Goal: Find contact information: Find contact information

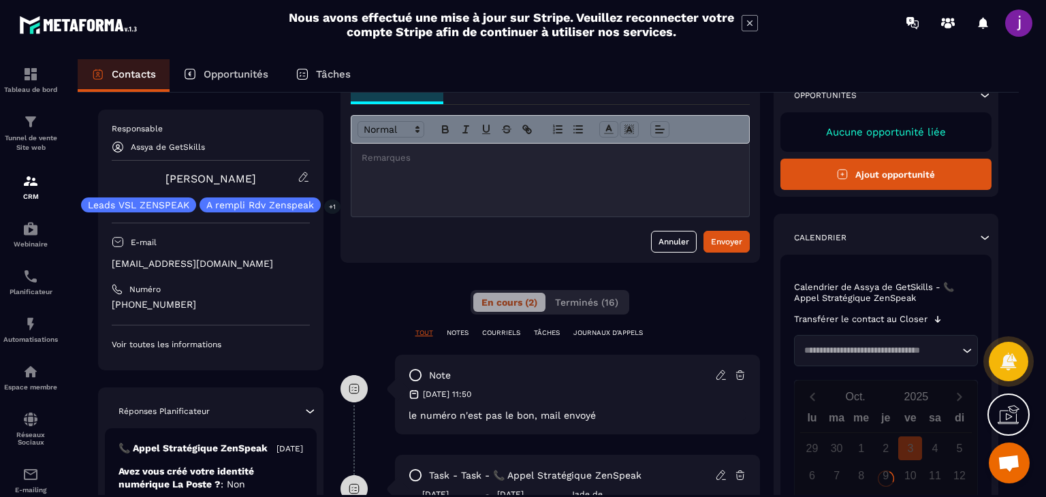
scroll to position [273, 0]
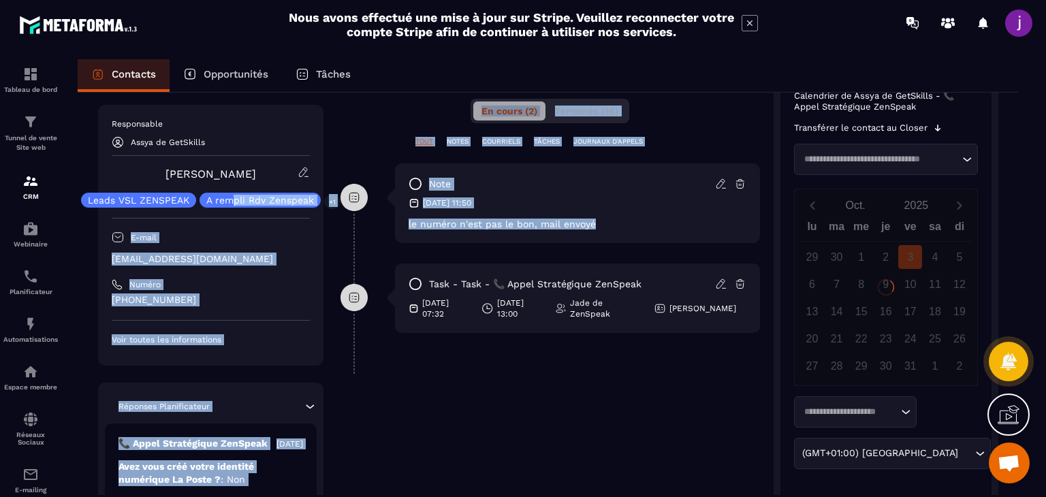
drag, startPoint x: 625, startPoint y: 229, endPoint x: 232, endPoint y: 191, distance: 394.2
click at [232, 191] on div "**********" at bounding box center [548, 198] width 901 height 637
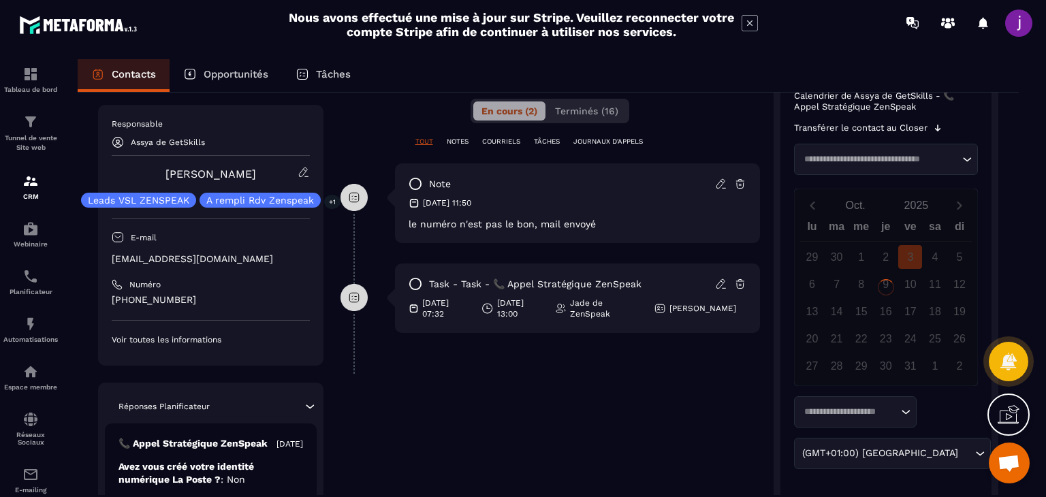
click at [687, 273] on div "task - task - 📞 [PERSON_NAME] Stratégique ZenSpeak [DATE] 07:32 [DATE] 13:00 Ja…" at bounding box center [577, 298] width 365 height 69
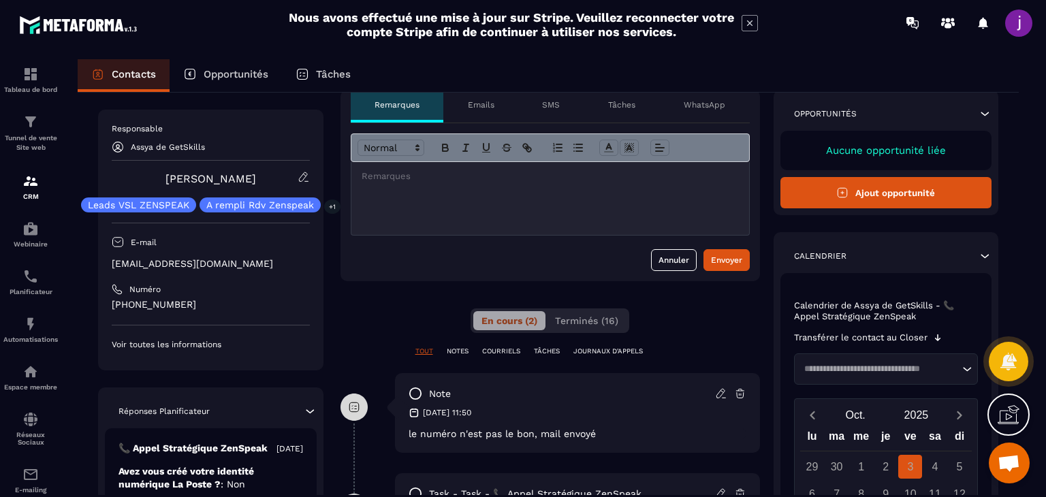
scroll to position [0, 0]
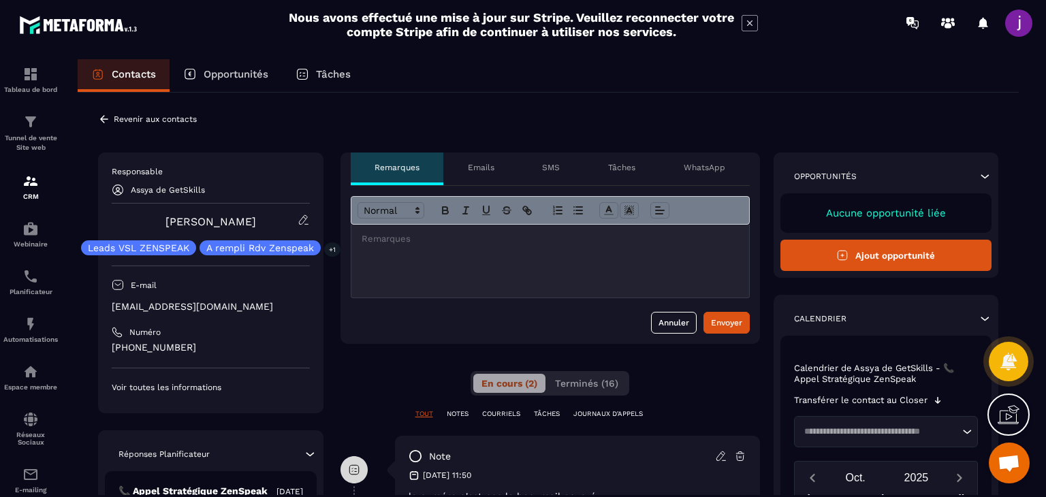
click at [109, 116] on icon at bounding box center [104, 119] width 12 height 12
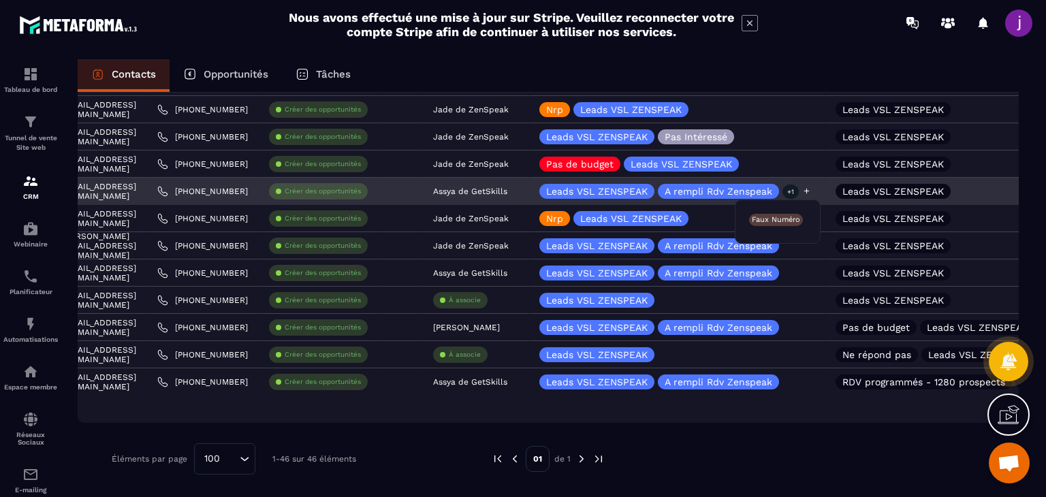
scroll to position [0, 262]
click at [782, 191] on p "+1" at bounding box center [790, 192] width 16 height 14
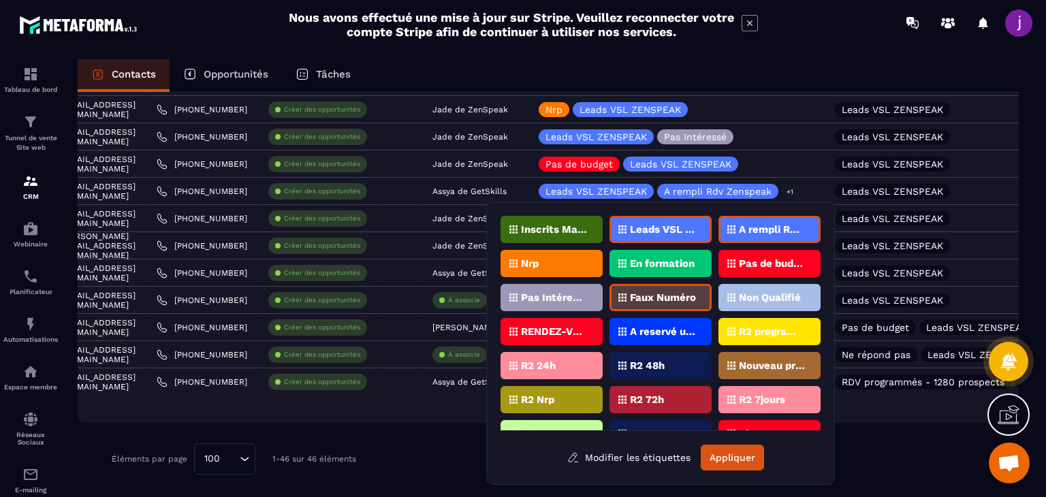
click at [670, 230] on p "Leads VSL ZENSPEAK" at bounding box center [663, 230] width 66 height 10
click at [734, 465] on button "Appliquer" at bounding box center [732, 458] width 63 height 26
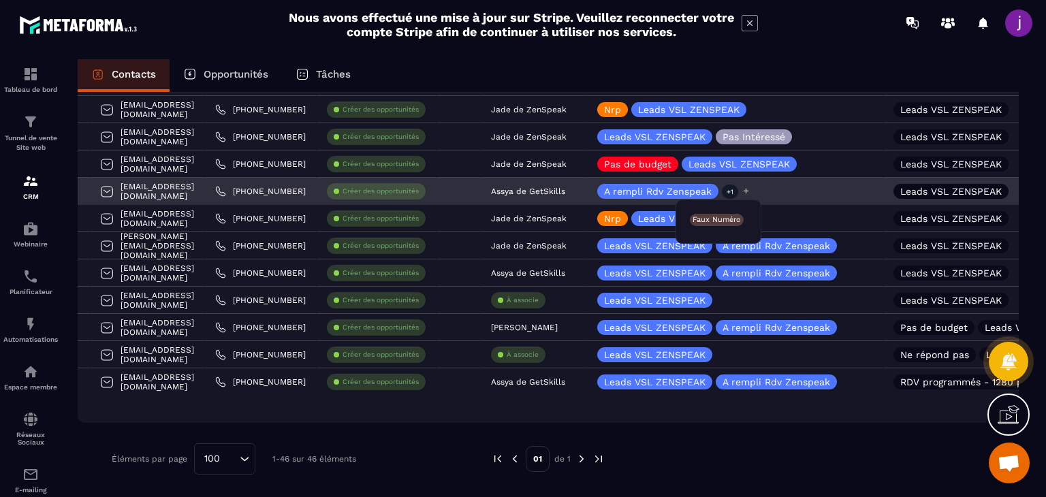
scroll to position [0, 204]
click at [741, 191] on icon at bounding box center [745, 191] width 9 height 9
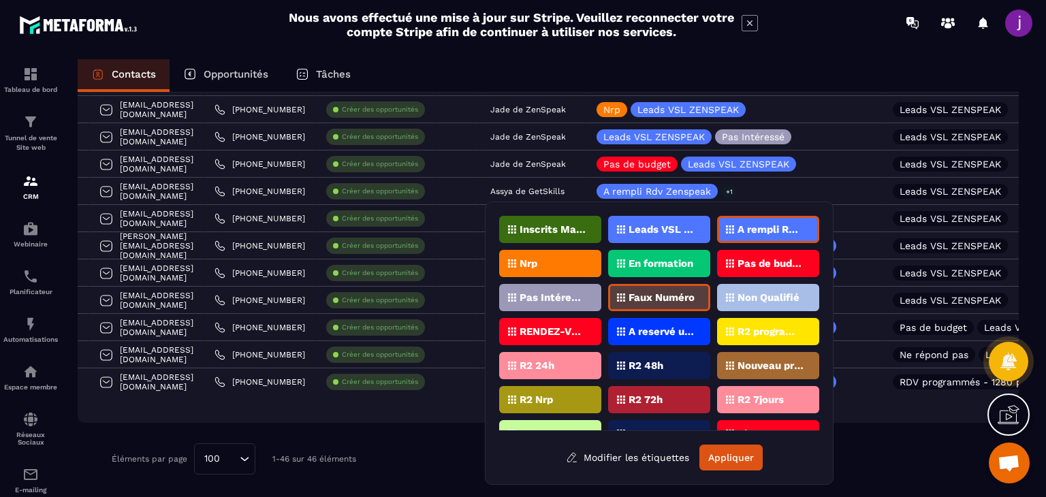
click at [664, 230] on p "Leads VSL ZENSPEAK" at bounding box center [662, 230] width 66 height 10
click at [733, 465] on button "Appliquer" at bounding box center [731, 458] width 63 height 26
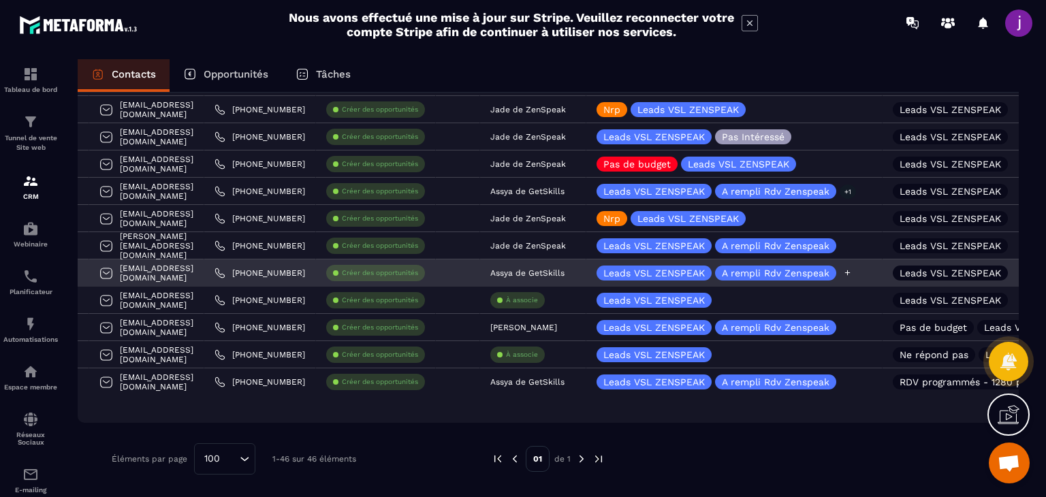
scroll to position [1027, 0]
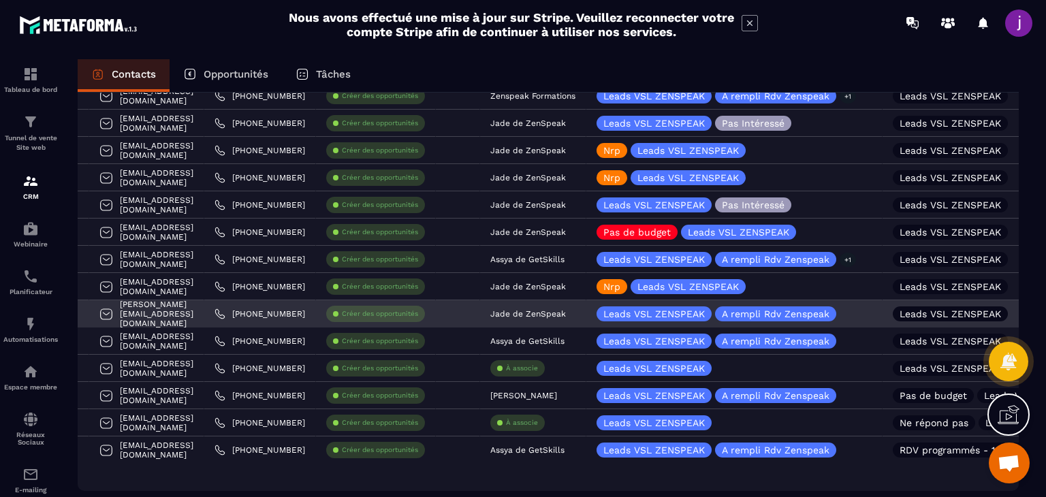
click at [238, 318] on link "[PHONE_NUMBER]" at bounding box center [260, 314] width 91 height 11
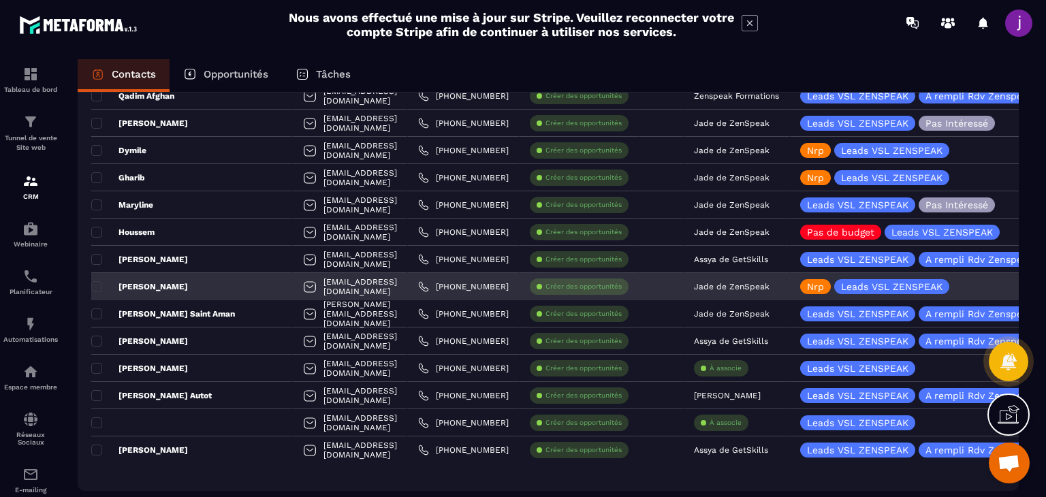
scroll to position [959, 0]
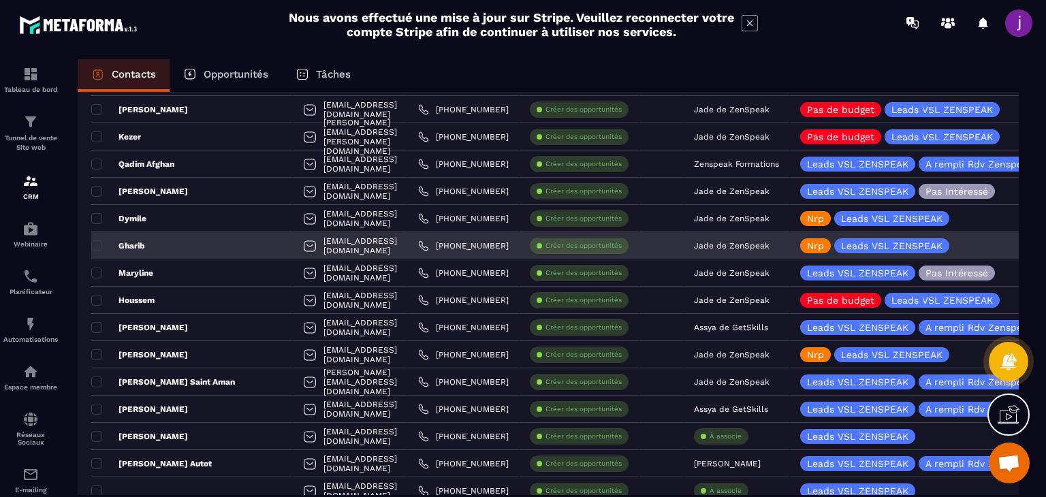
click at [367, 248] on div "[EMAIL_ADDRESS][DOMAIN_NAME]" at bounding box center [350, 245] width 115 height 27
click at [182, 249] on div "Gharib" at bounding box center [192, 245] width 202 height 27
